Goal: Task Accomplishment & Management: Manage account settings

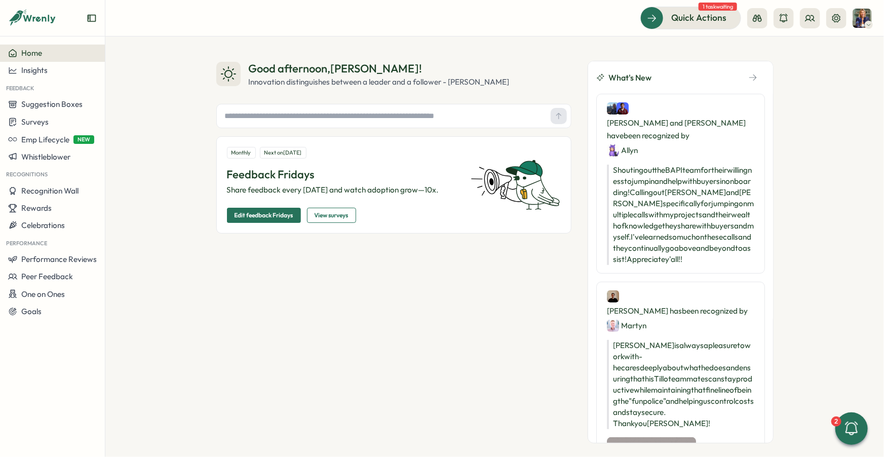
click at [34, 55] on span "Home" at bounding box center [31, 53] width 21 height 10
click at [71, 260] on span "Performance Reviews" at bounding box center [58, 259] width 75 height 10
click at [125, 240] on div "Reviews" at bounding box center [146, 239] width 78 height 11
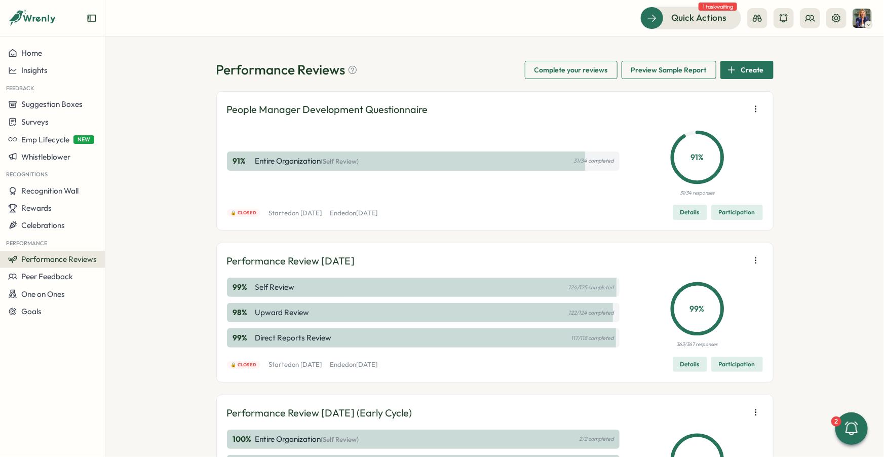
click at [344, 289] on div "99 % Self Review 124/125 completed" at bounding box center [423, 287] width 393 height 19
click at [578, 284] on p "124/125 completed" at bounding box center [590, 287] width 45 height 7
click at [723, 362] on span "Participation" at bounding box center [737, 364] width 36 height 14
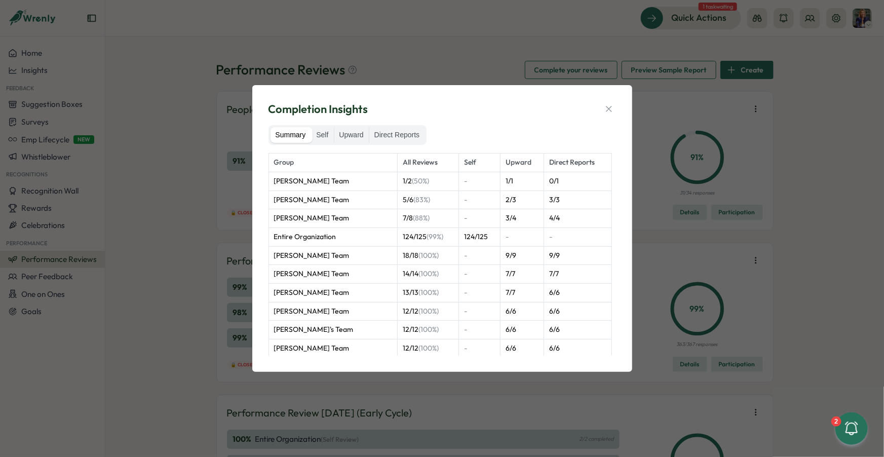
click at [298, 207] on td "[PERSON_NAME] Team" at bounding box center [332, 199] width 129 height 19
click at [326, 137] on label "Self" at bounding box center [322, 135] width 22 height 16
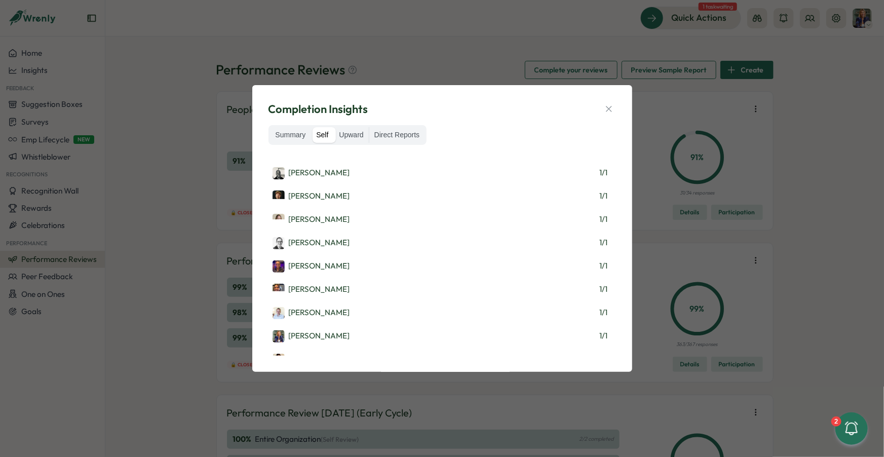
scroll to position [1056, 0]
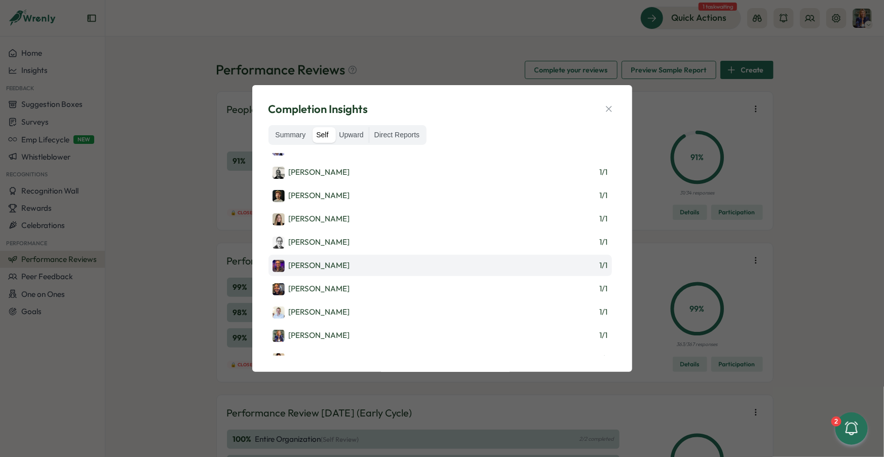
click at [303, 260] on div "[PERSON_NAME]" at bounding box center [310, 266] width 77 height 12
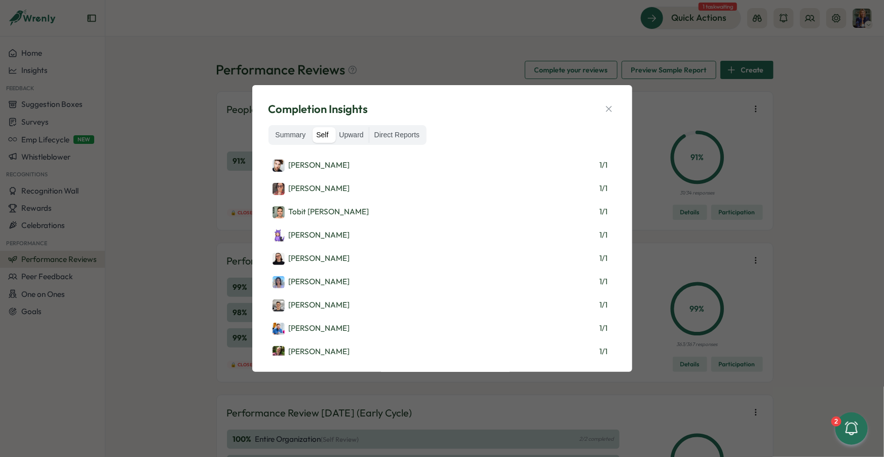
scroll to position [207, 0]
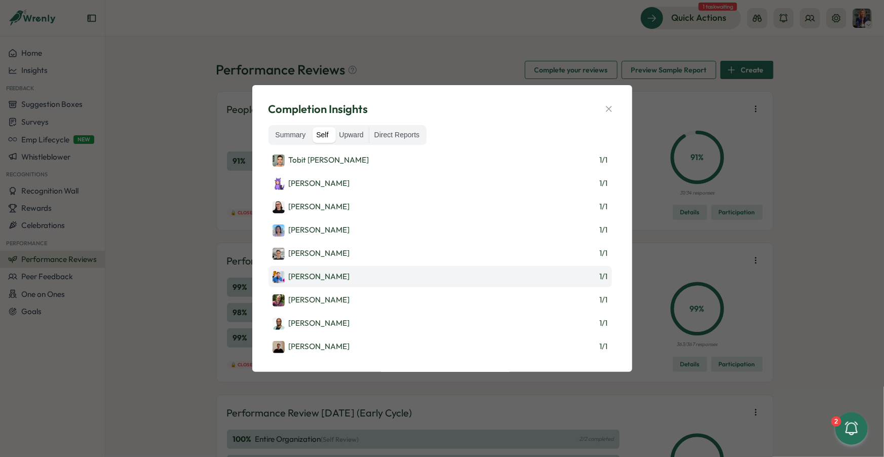
click at [324, 266] on div "[PERSON_NAME] 1 / 1" at bounding box center [439, 276] width 343 height 21
click at [321, 276] on div "[PERSON_NAME]" at bounding box center [310, 277] width 77 height 12
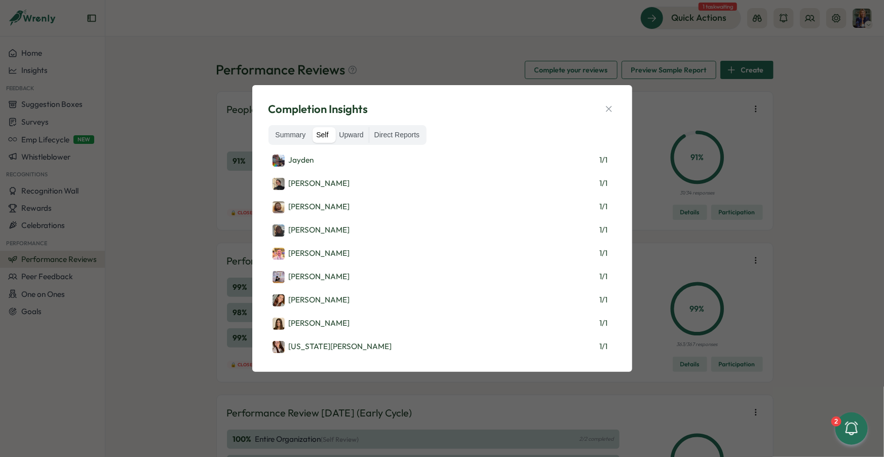
scroll to position [2187, 0]
click at [311, 317] on div "[PERSON_NAME]" at bounding box center [310, 323] width 77 height 12
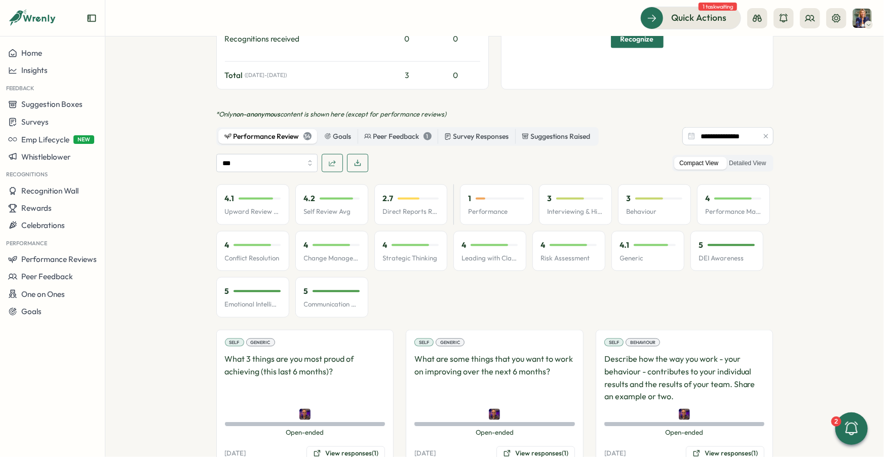
scroll to position [587, 0]
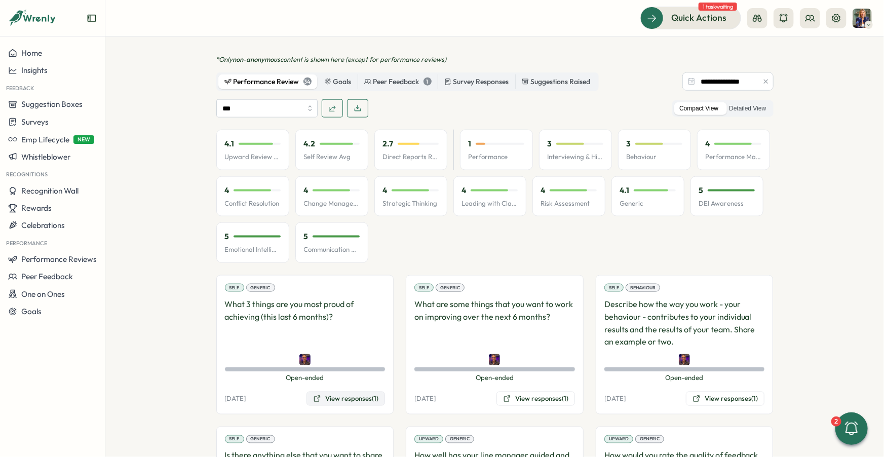
click at [341, 391] on button "View responses (1)" at bounding box center [345, 398] width 78 height 14
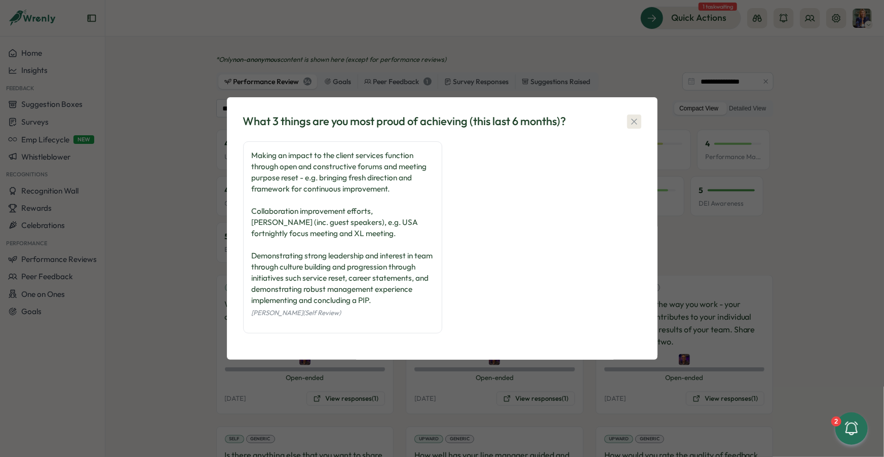
click at [635, 126] on icon "button" at bounding box center [634, 121] width 10 height 10
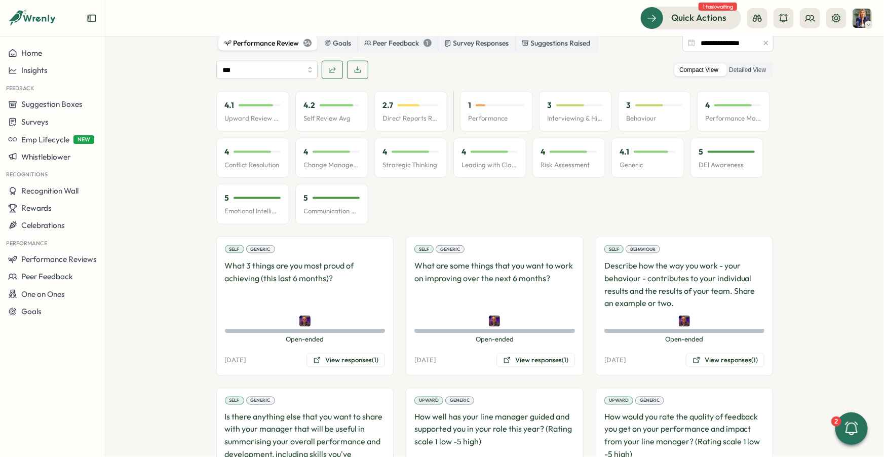
scroll to position [634, 0]
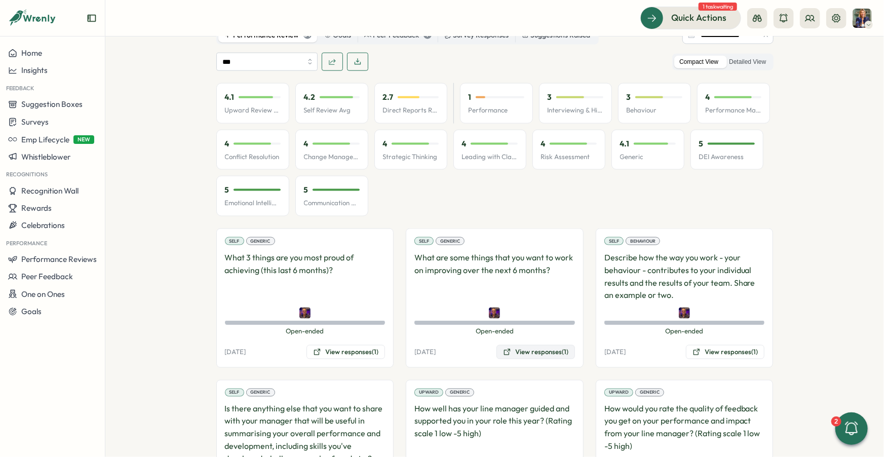
click at [526, 345] on button "View responses (1)" at bounding box center [535, 352] width 78 height 14
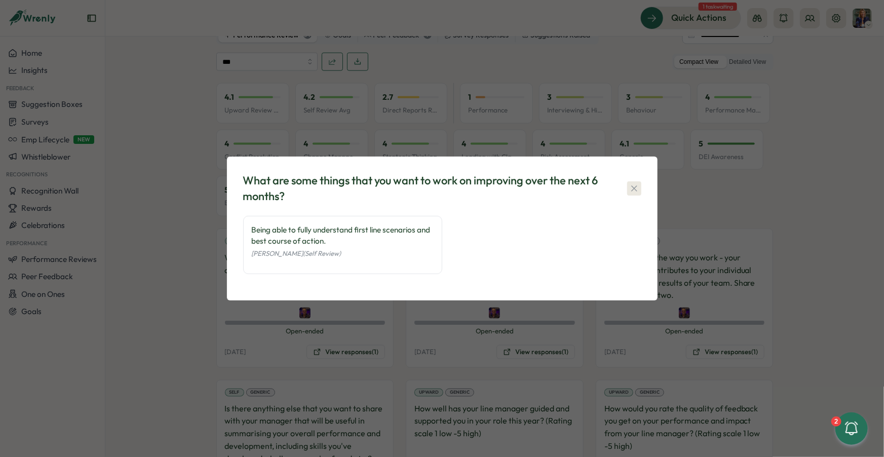
click at [635, 181] on button "button" at bounding box center [634, 188] width 14 height 14
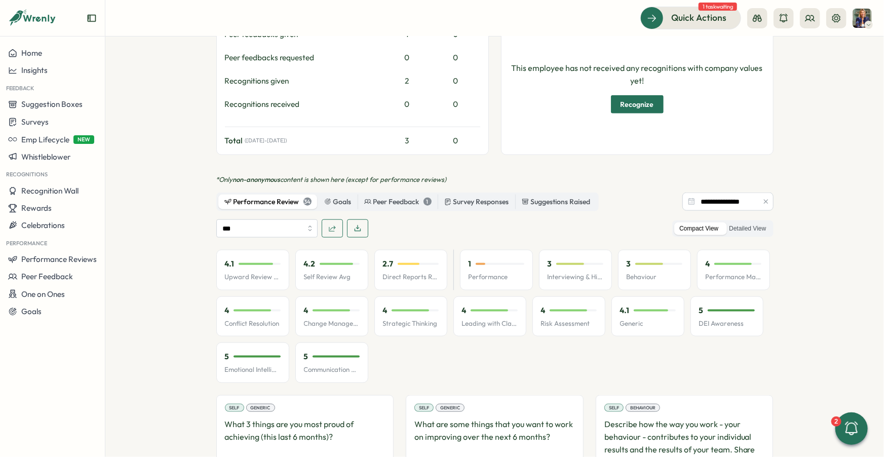
scroll to position [185, 0]
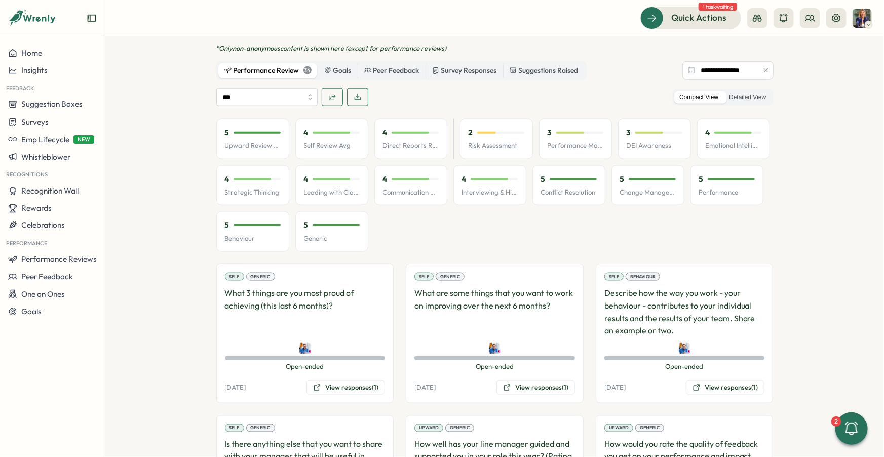
scroll to position [599, 0]
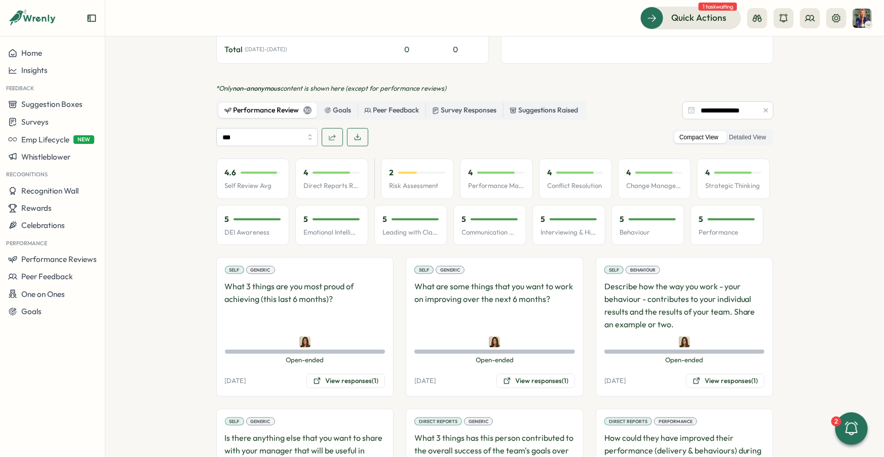
scroll to position [511, 0]
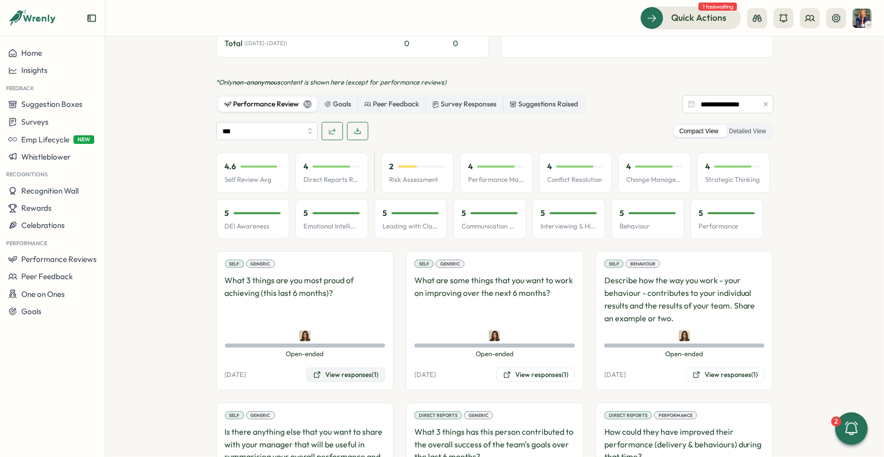
click at [344, 368] on button "View responses (1)" at bounding box center [345, 375] width 78 height 14
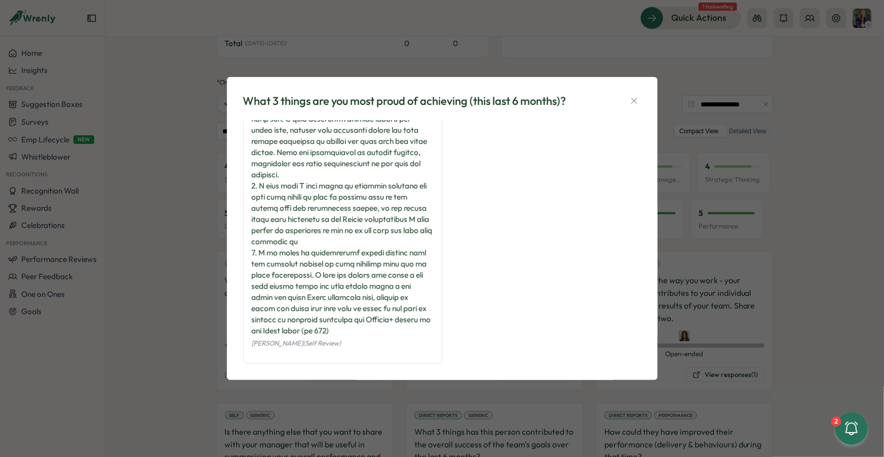
scroll to position [70, 0]
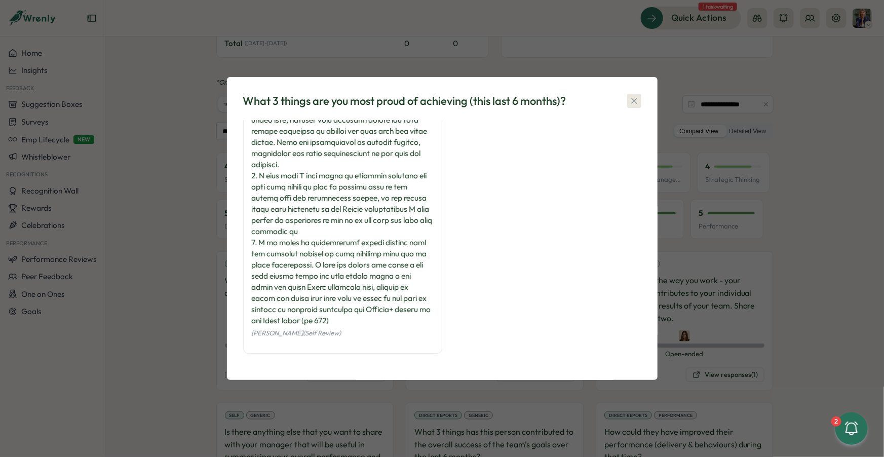
click at [634, 101] on icon "button" at bounding box center [634, 101] width 10 height 10
